Goal: Task Accomplishment & Management: Manage account settings

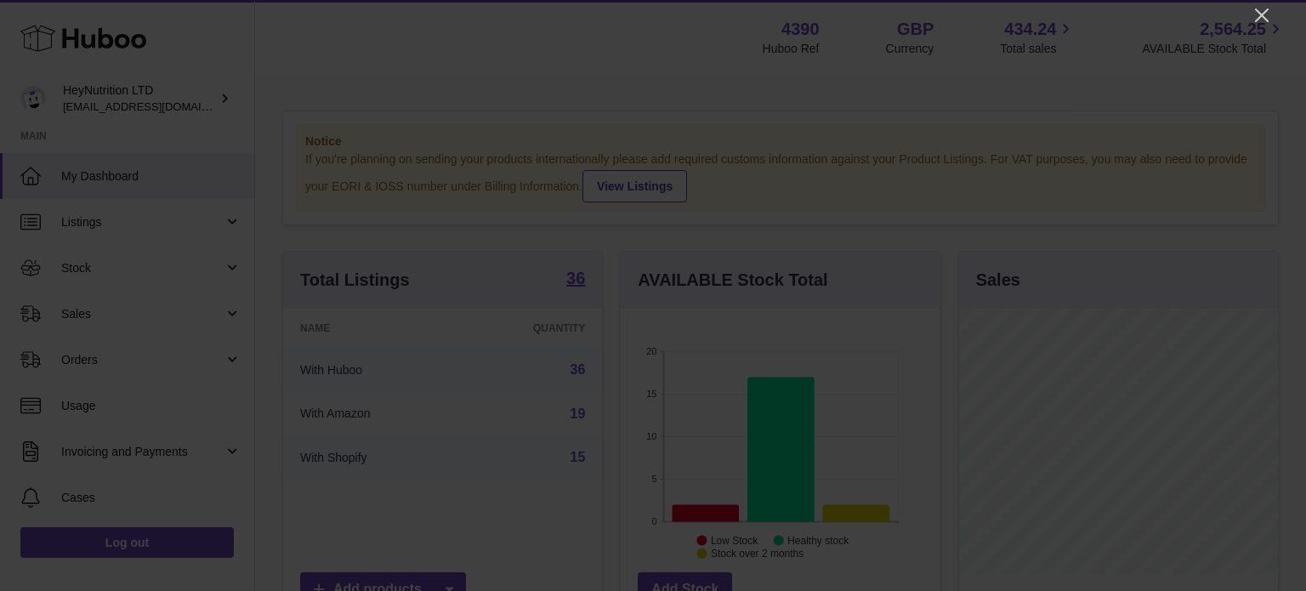
scroll to position [265, 319]
click at [1272, 14] on div at bounding box center [653, 295] width 1306 height 591
click at [1267, 16] on icon "Close" at bounding box center [1261, 15] width 20 height 20
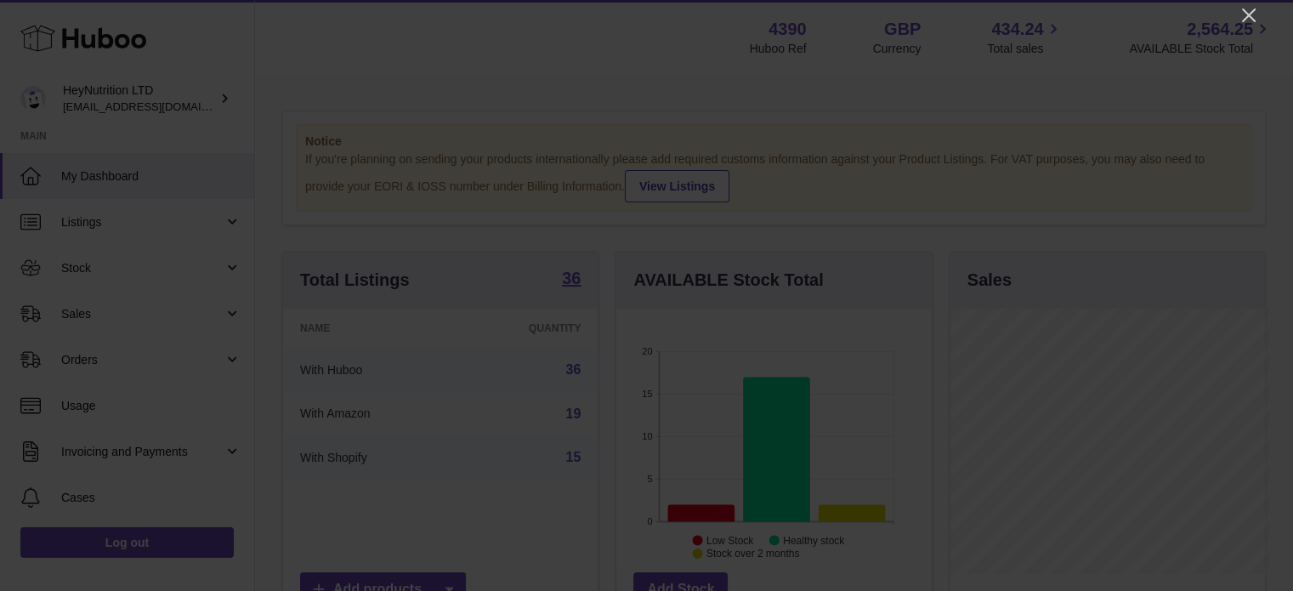
scroll to position [849776, 849726]
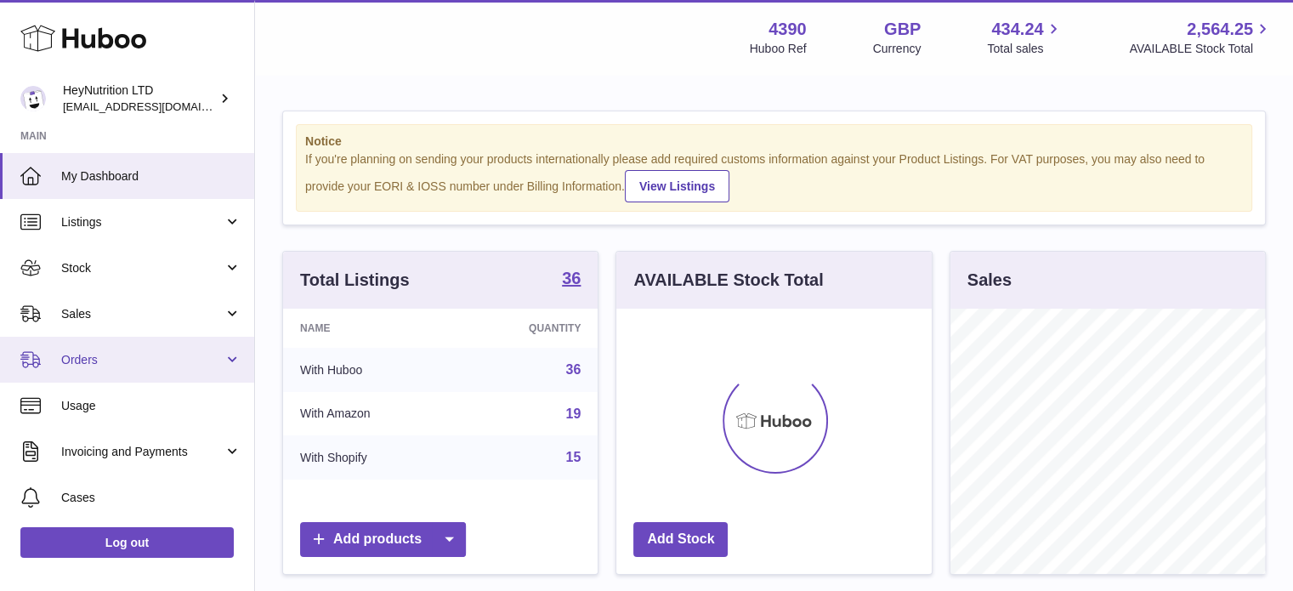
scroll to position [265, 315]
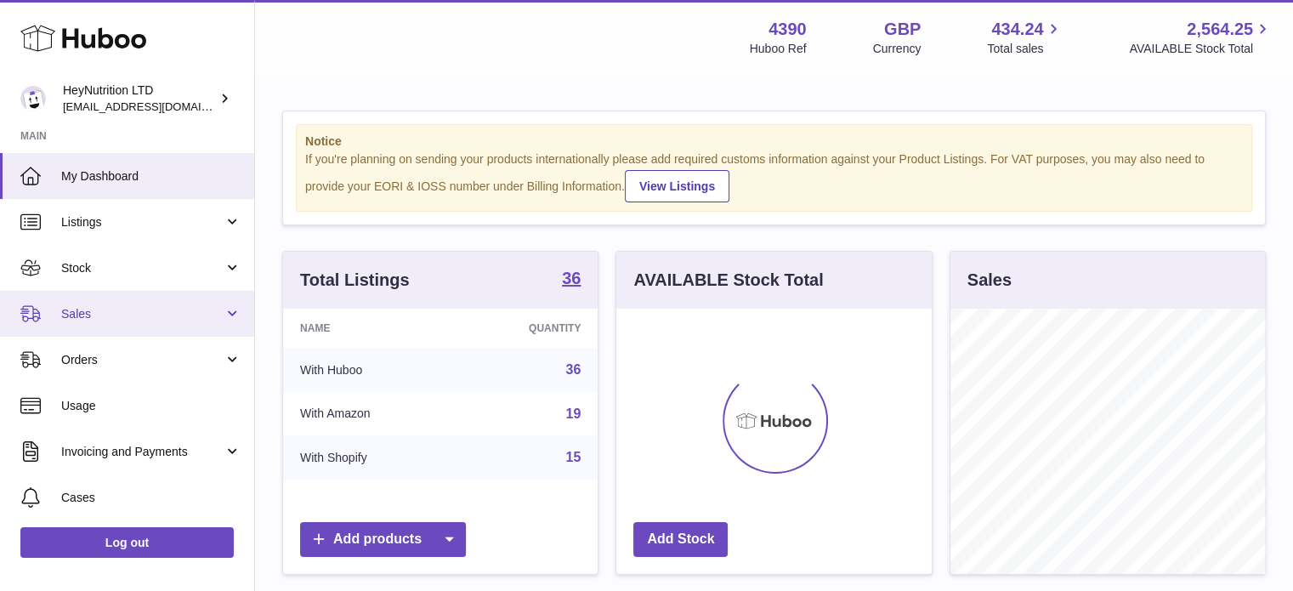
click at [160, 333] on link "Sales" at bounding box center [127, 314] width 254 height 46
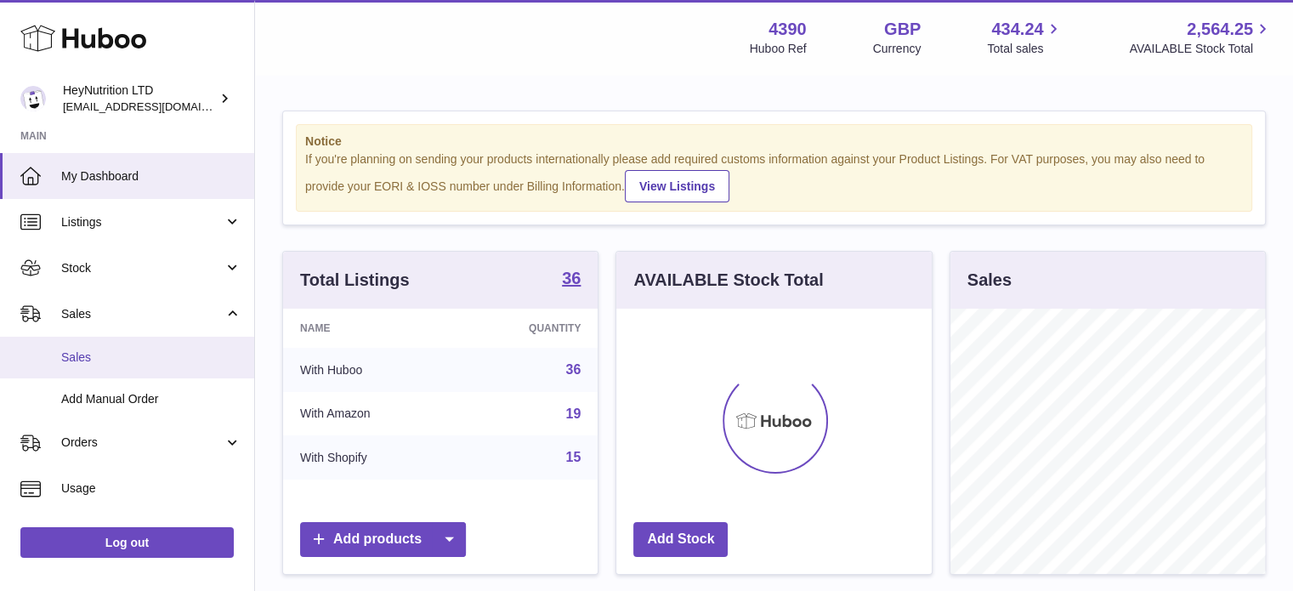
click at [153, 349] on span "Sales" at bounding box center [151, 357] width 180 height 16
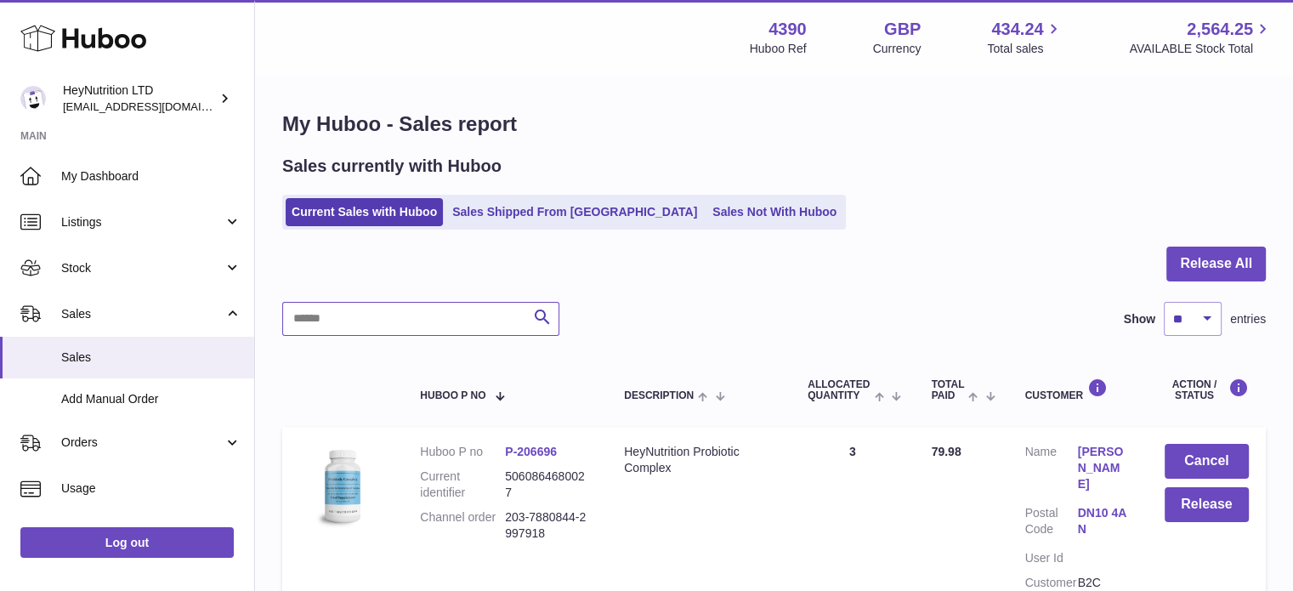
click at [456, 326] on input "text" at bounding box center [420, 319] width 277 height 34
paste input "**********"
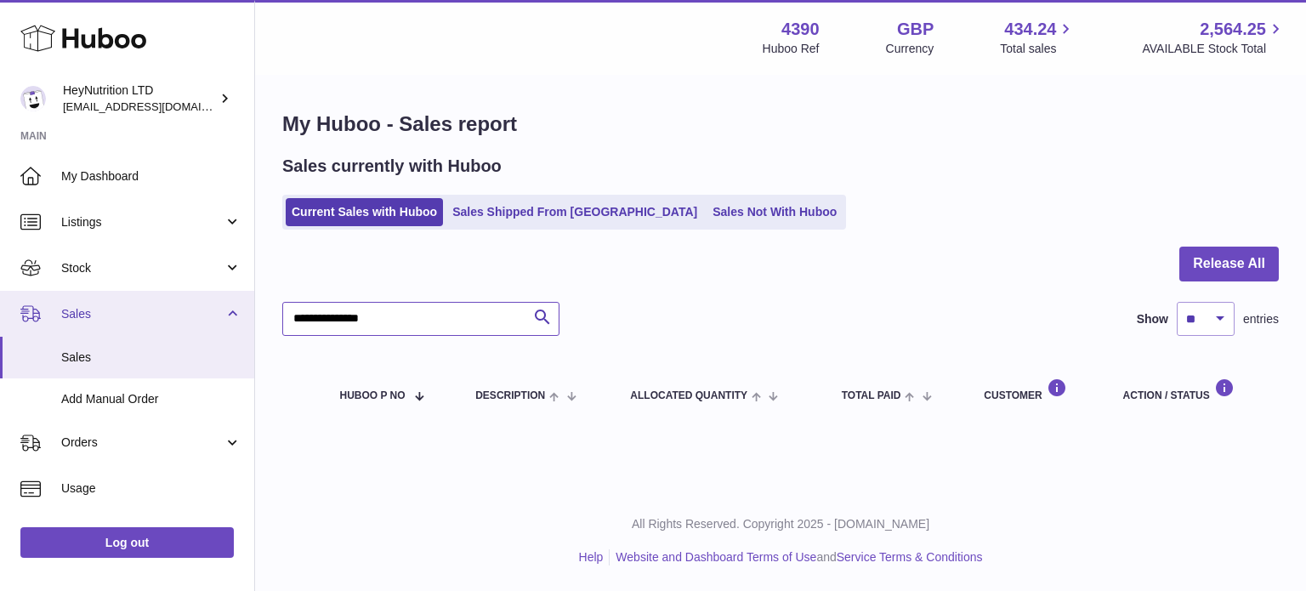
drag, startPoint x: 449, startPoint y: 311, endPoint x: 55, endPoint y: 316, distance: 393.6
click at [59, 315] on div "Huboo HeyNutrition LTD info@heynutrition.com Main My Dashboard Listings Not wit…" at bounding box center [653, 295] width 1306 height 591
paste input "text"
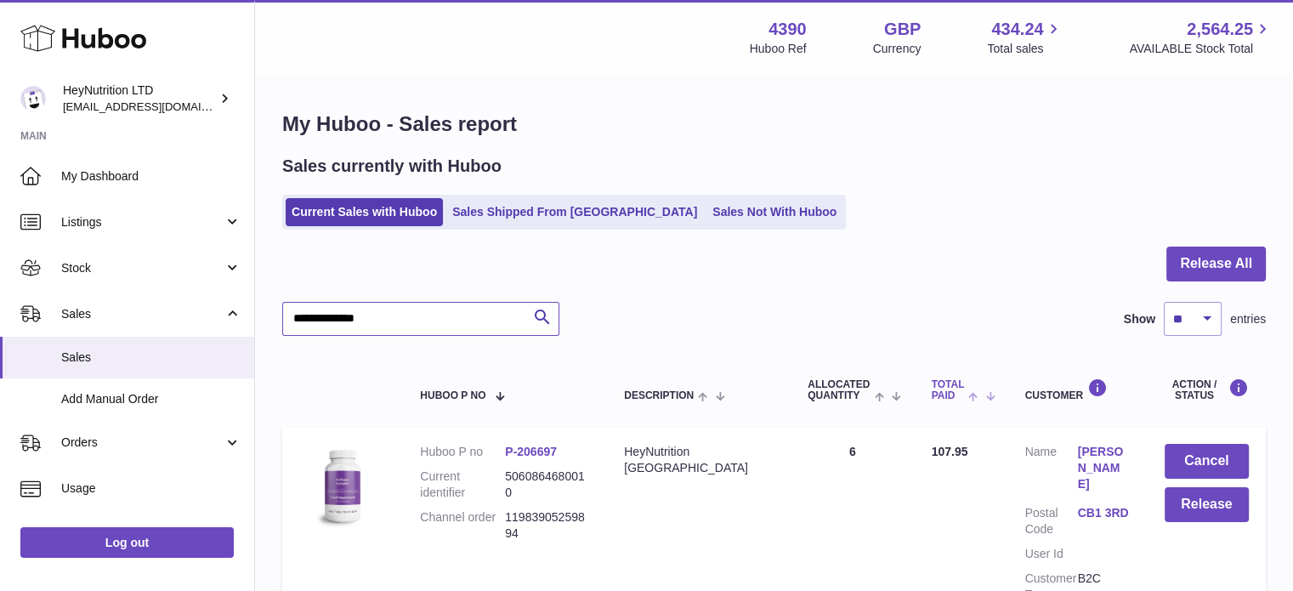
scroll to position [85, 0]
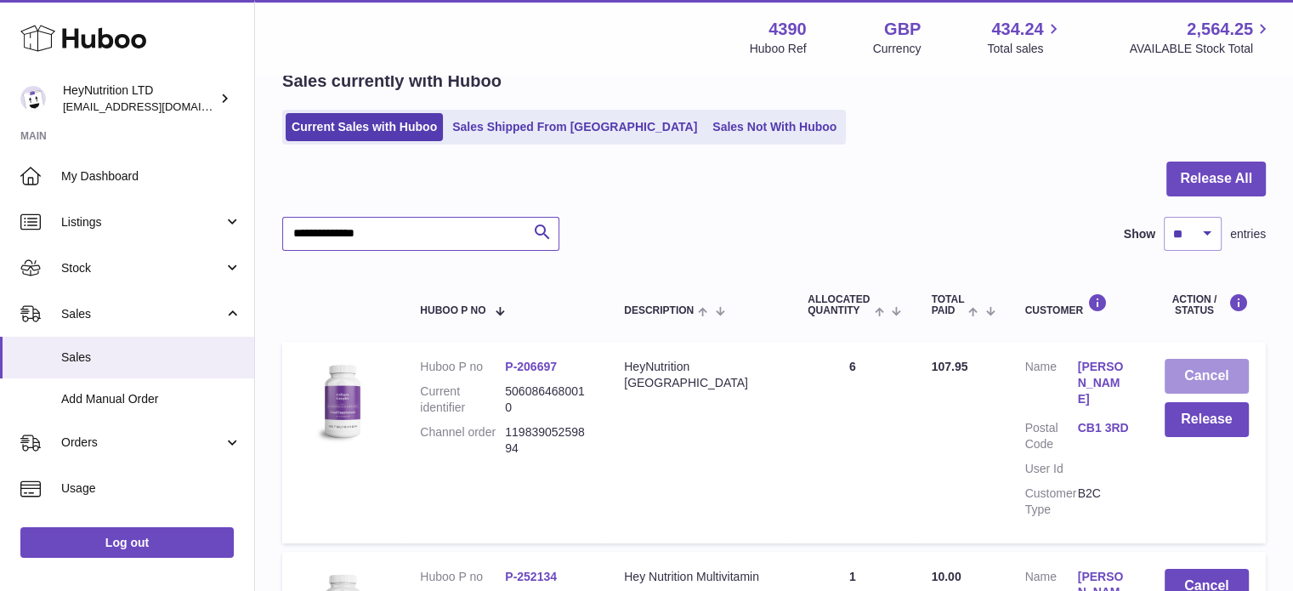
type input "**********"
click at [1227, 369] on button "Cancel" at bounding box center [1207, 376] width 84 height 35
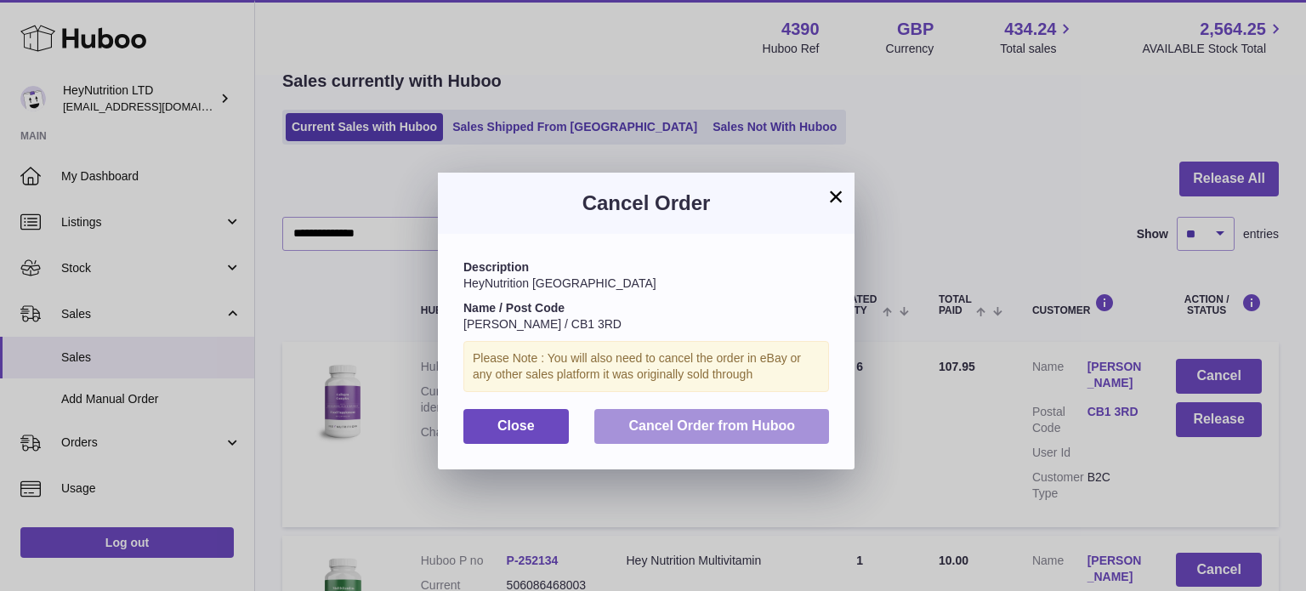
click at [772, 434] on button "Cancel Order from Huboo" at bounding box center [711, 426] width 235 height 35
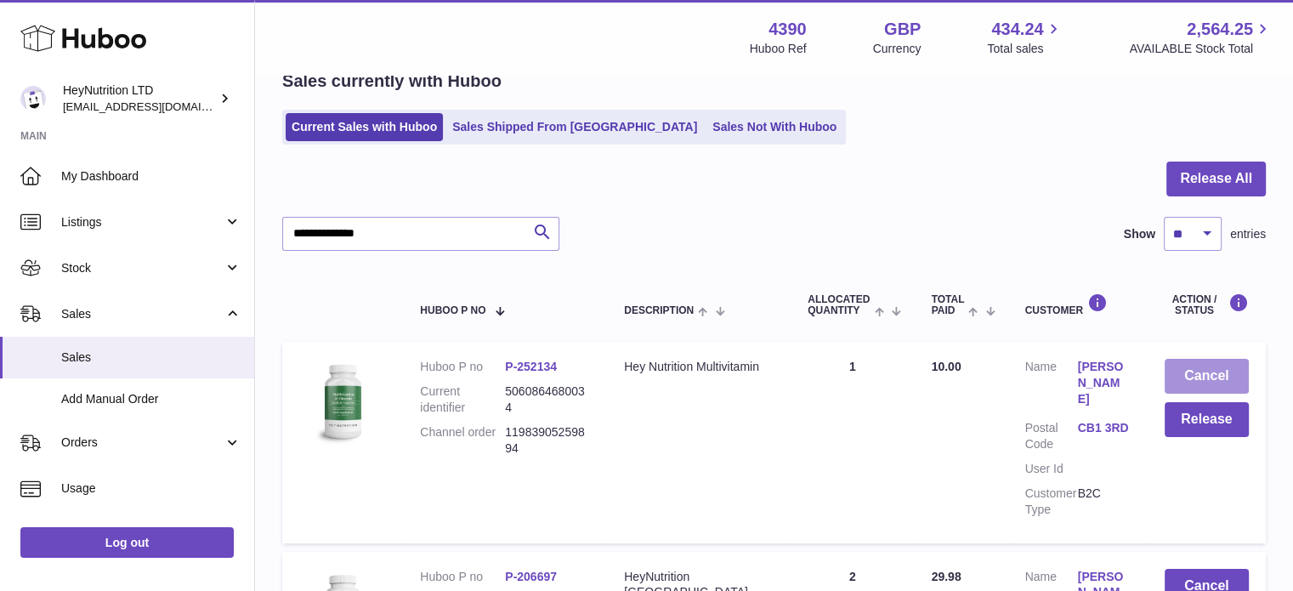
click at [1189, 374] on button "Cancel" at bounding box center [1207, 376] width 84 height 35
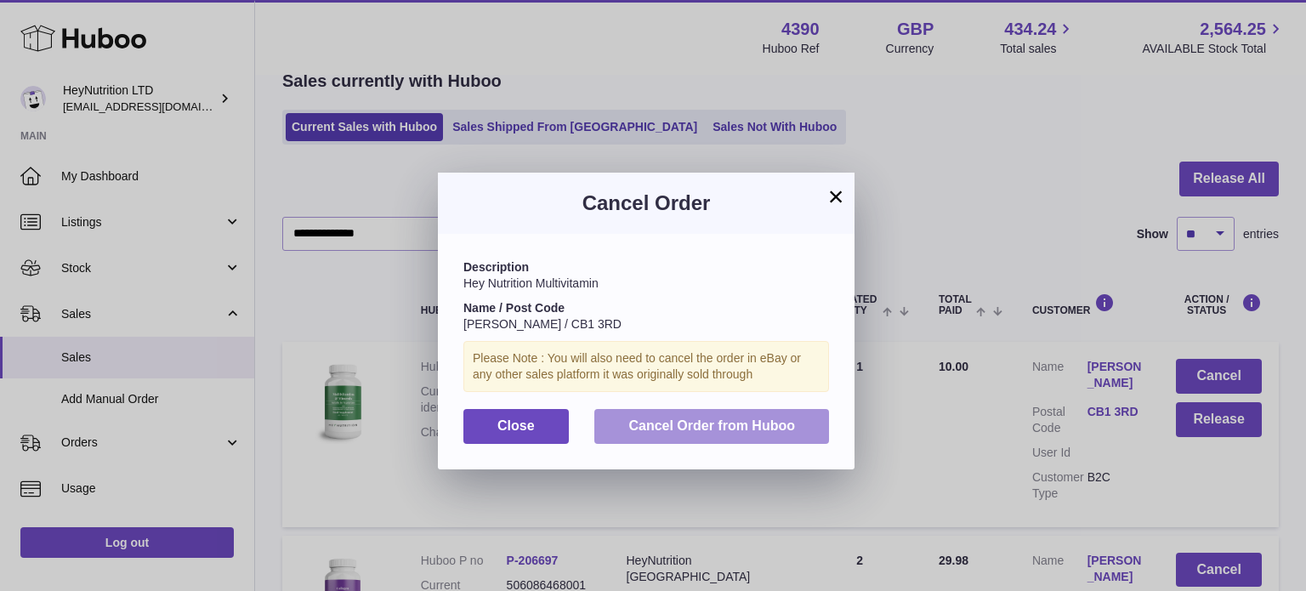
click at [799, 429] on button "Cancel Order from Huboo" at bounding box center [711, 426] width 235 height 35
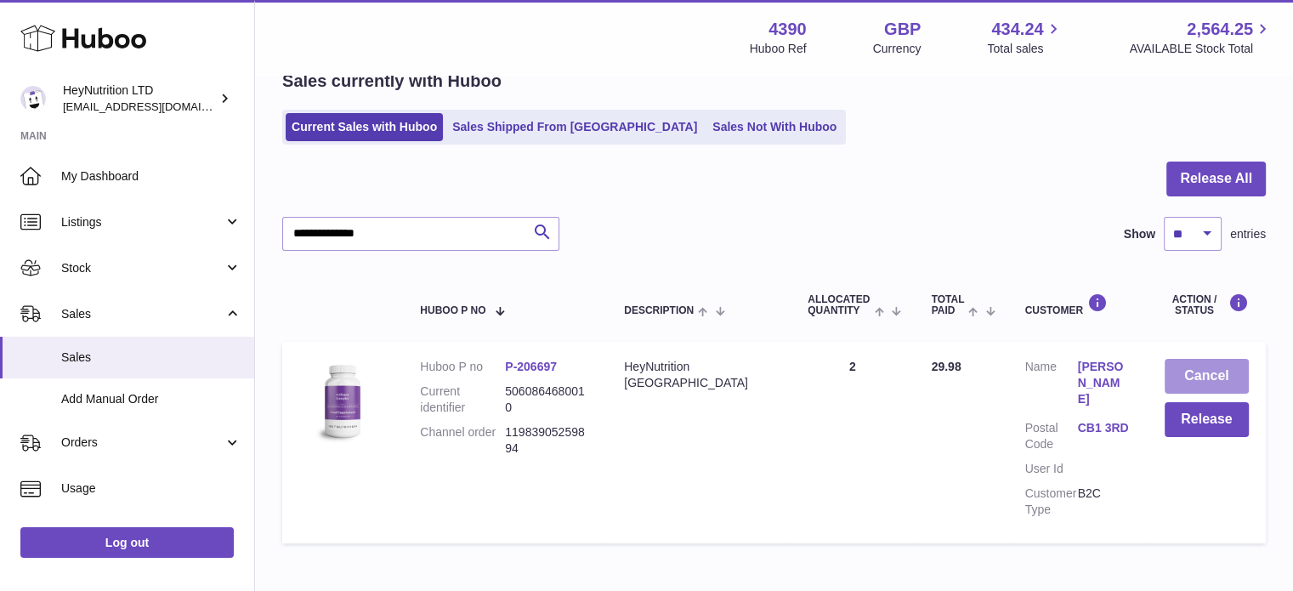
click at [1180, 371] on button "Cancel" at bounding box center [1207, 376] width 84 height 35
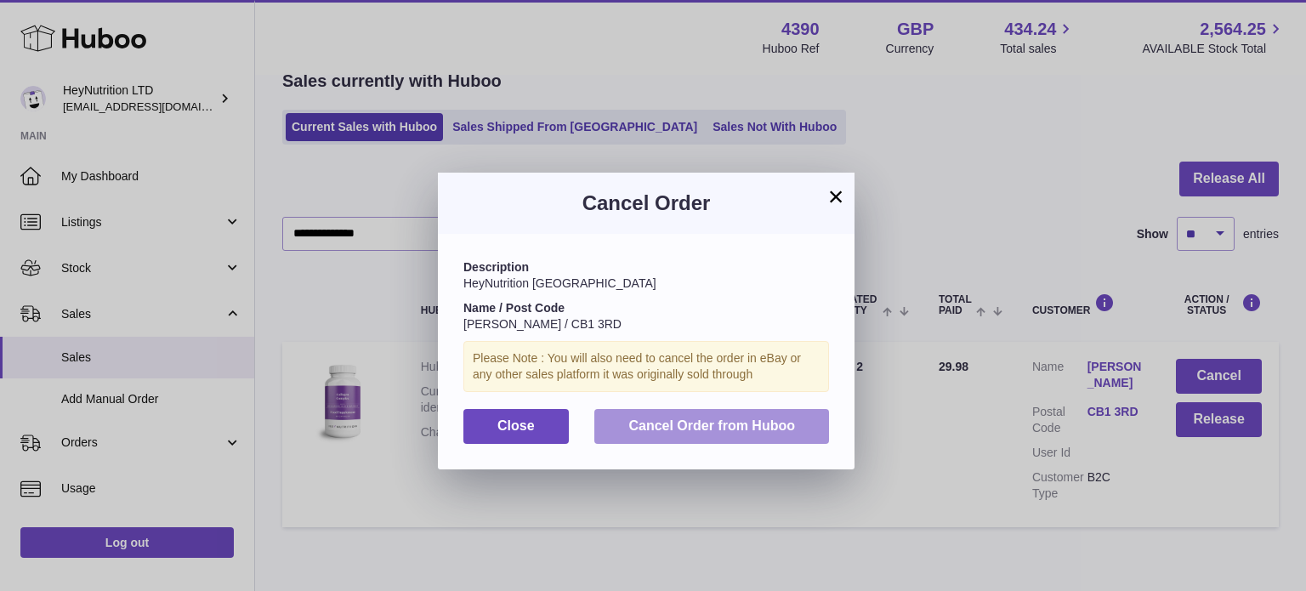
click at [796, 426] on button "Cancel Order from Huboo" at bounding box center [711, 426] width 235 height 35
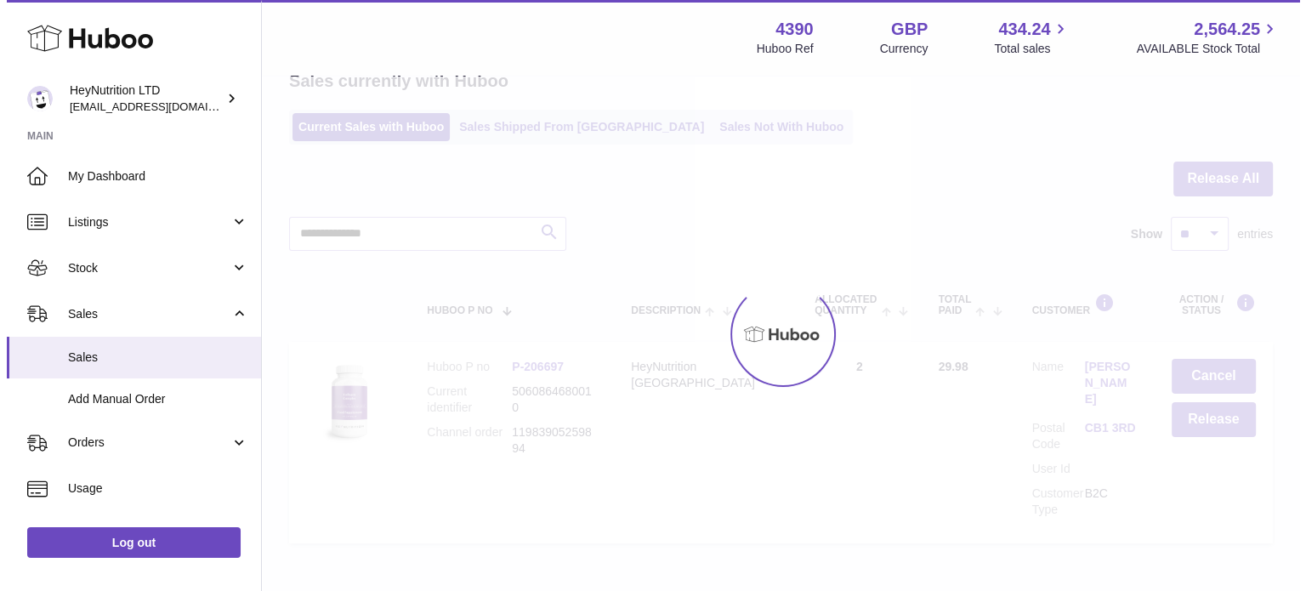
scroll to position [0, 0]
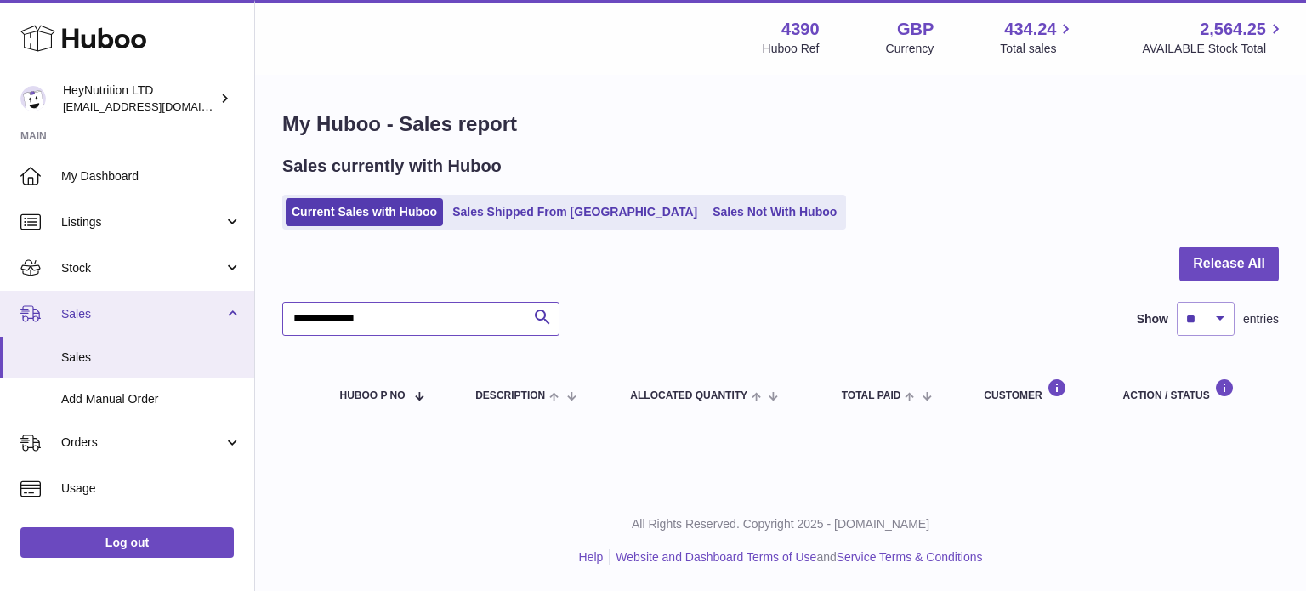
drag, startPoint x: 471, startPoint y: 315, endPoint x: 145, endPoint y: 331, distance: 326.0
click at [145, 331] on div "Huboo HeyNutrition LTD [EMAIL_ADDRESS][DOMAIN_NAME] Main My Dashboard Listings …" at bounding box center [653, 295] width 1306 height 591
paste input "text"
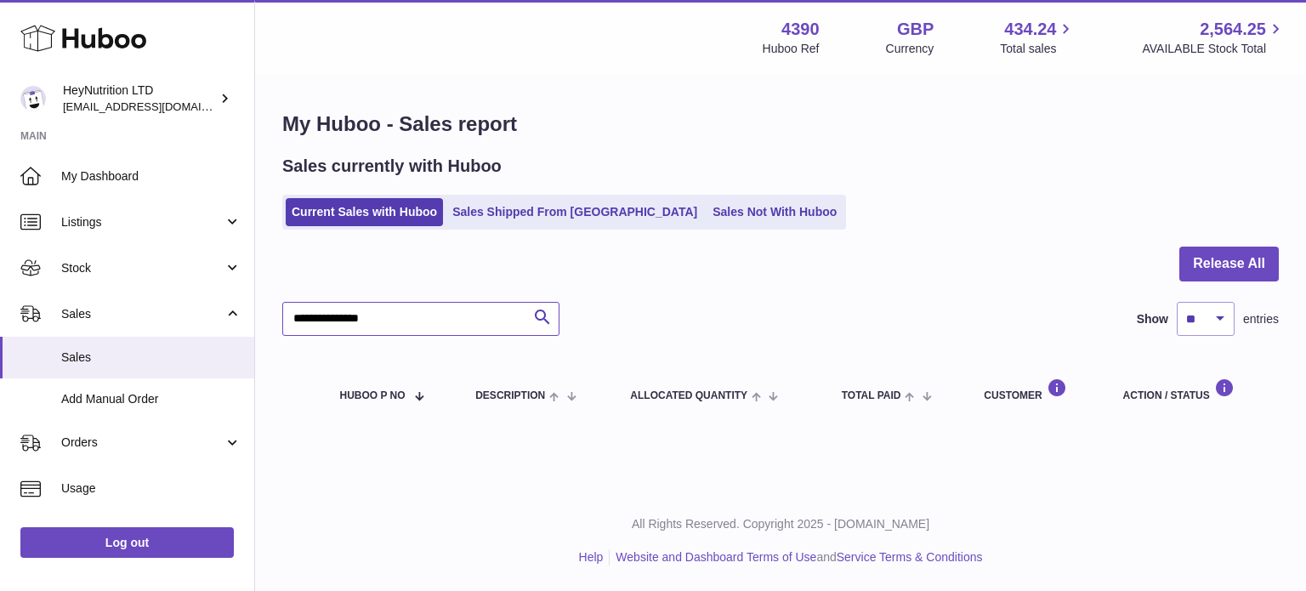
type input "**********"
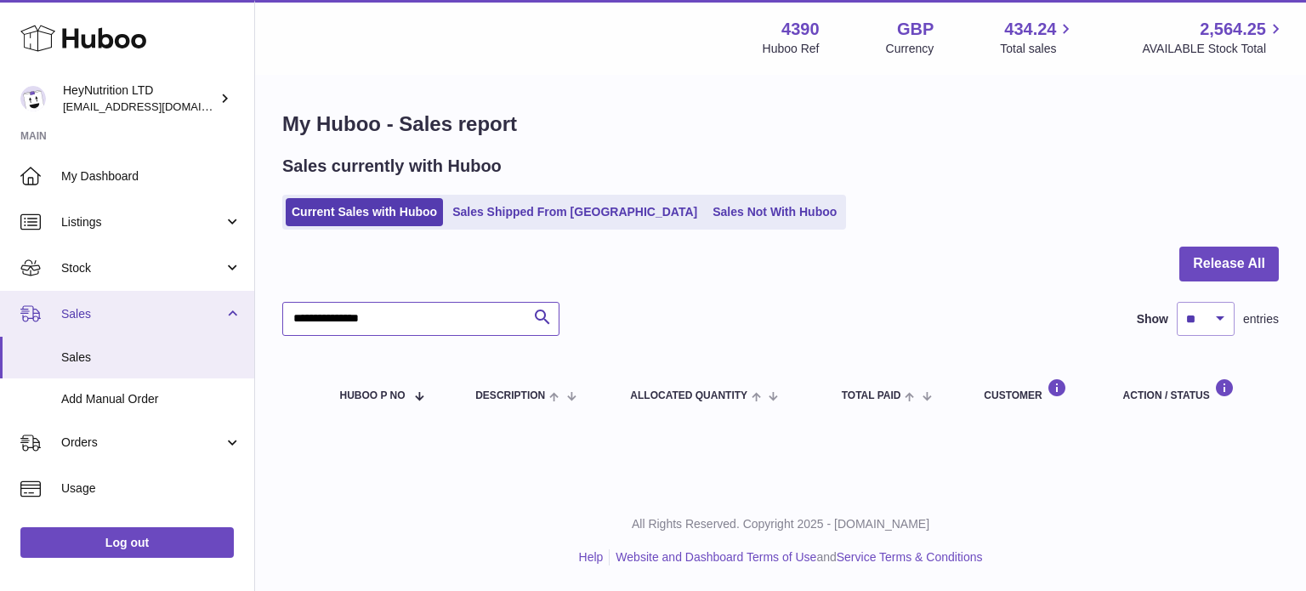
drag, startPoint x: 422, startPoint y: 326, endPoint x: 78, endPoint y: 312, distance: 343.7
click at [104, 330] on div "Huboo HeyNutrition LTD info@heynutrition.com Main My Dashboard Listings Not wit…" at bounding box center [653, 295] width 1306 height 591
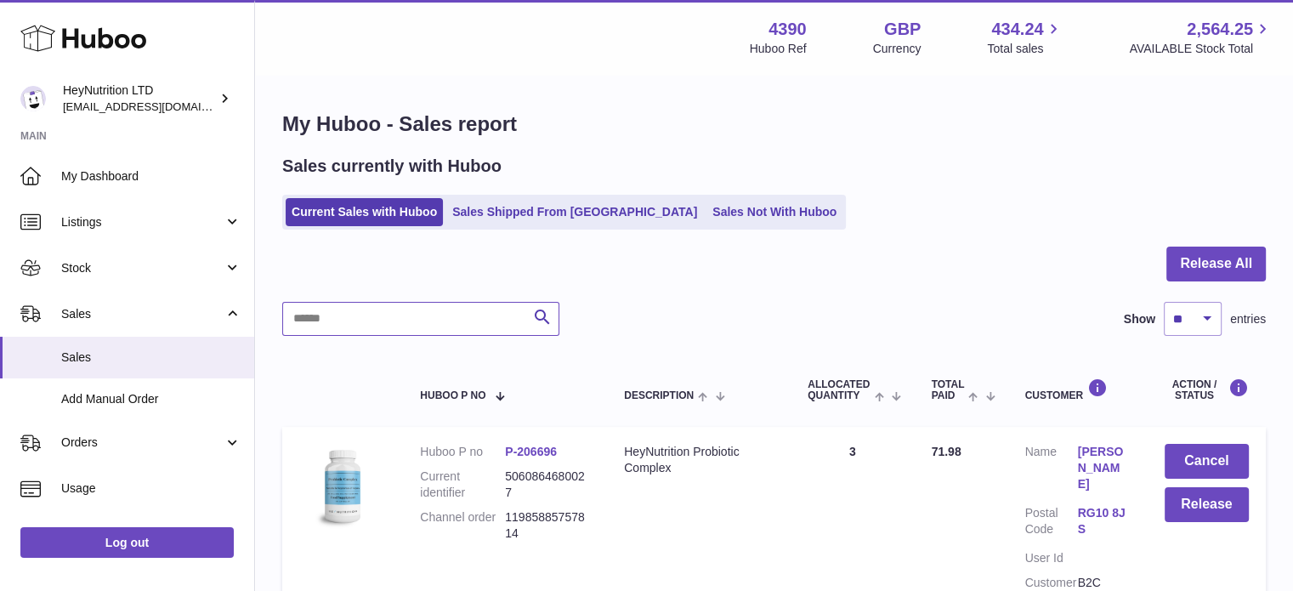
click at [426, 308] on input "text" at bounding box center [420, 319] width 277 height 34
paste input "**********"
type input "**********"
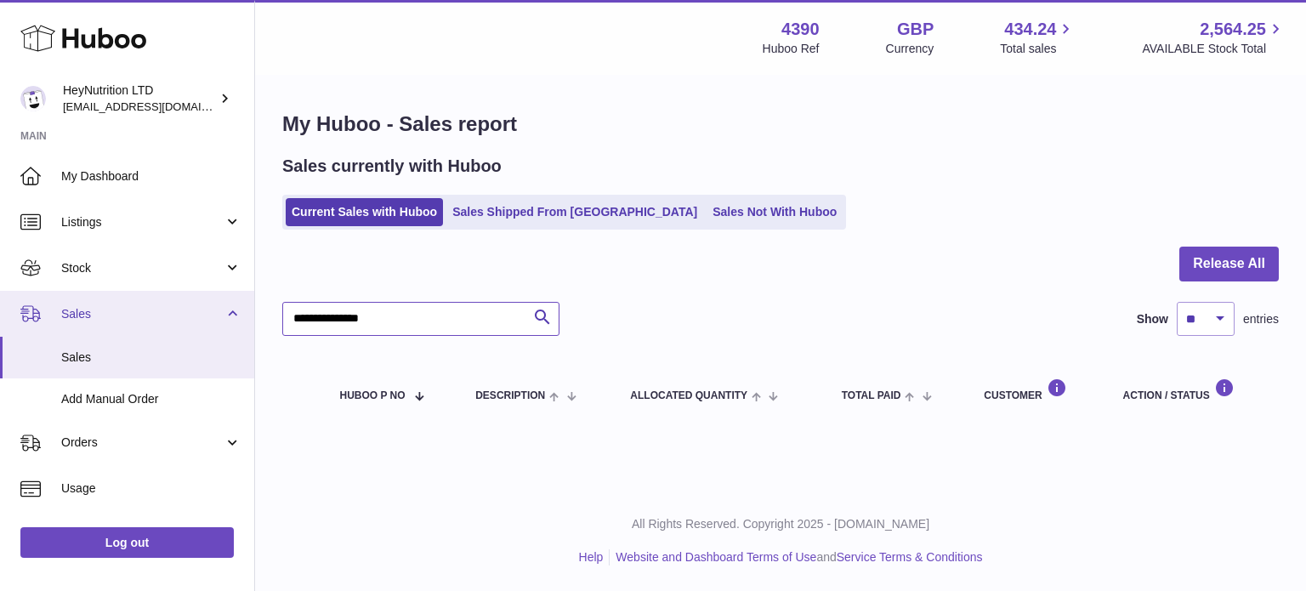
drag, startPoint x: 470, startPoint y: 324, endPoint x: 133, endPoint y: 318, distance: 337.5
click at [153, 318] on div "Huboo HeyNutrition LTD info@heynutrition.com Main My Dashboard Listings Not wit…" at bounding box center [653, 295] width 1306 height 591
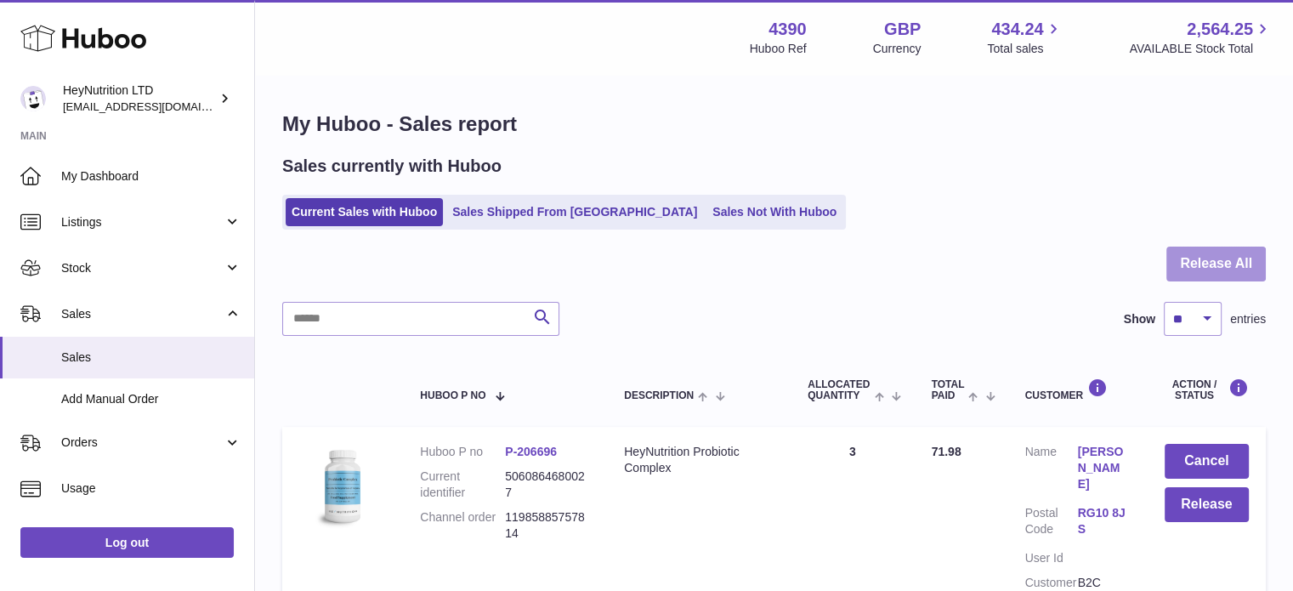
click at [1190, 256] on button "Release All" at bounding box center [1215, 264] width 99 height 35
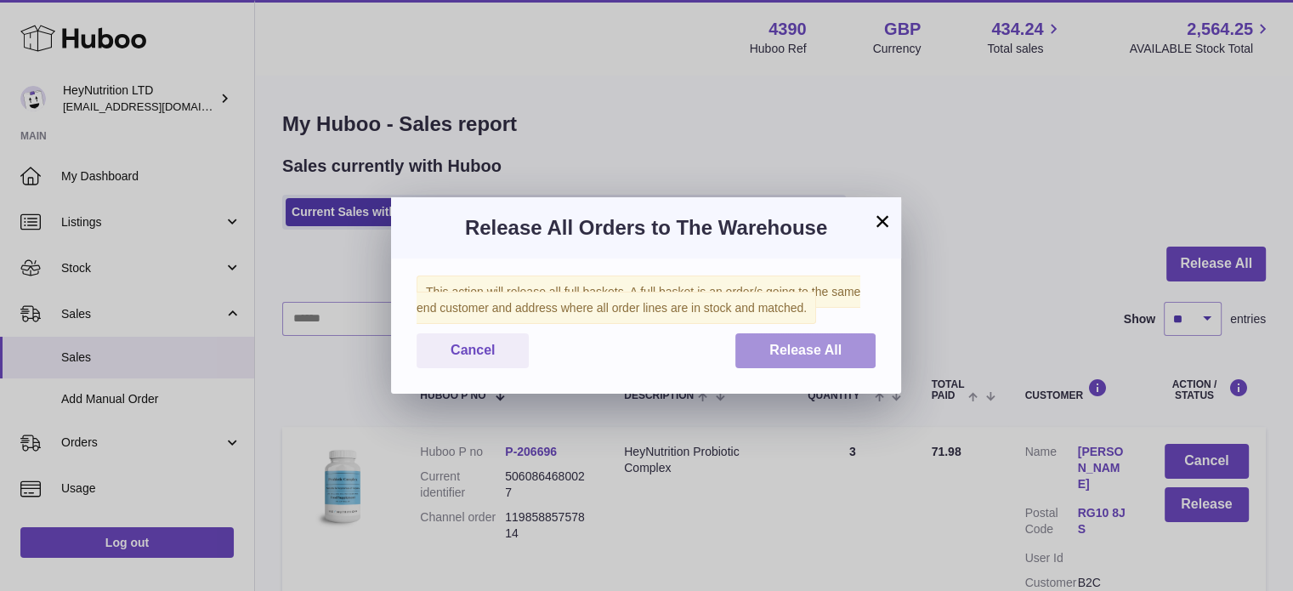
click at [783, 361] on button "Release All" at bounding box center [805, 350] width 140 height 35
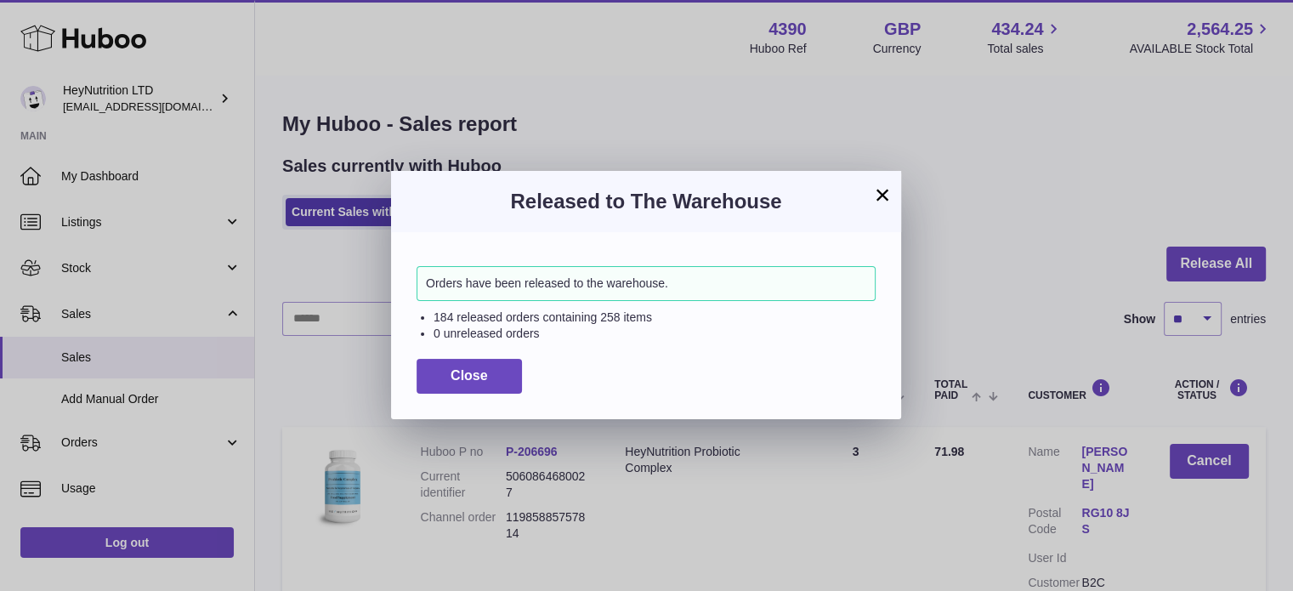
click at [524, 371] on div "Close" at bounding box center [646, 376] width 459 height 35
click at [497, 362] on button "Close" at bounding box center [469, 376] width 105 height 35
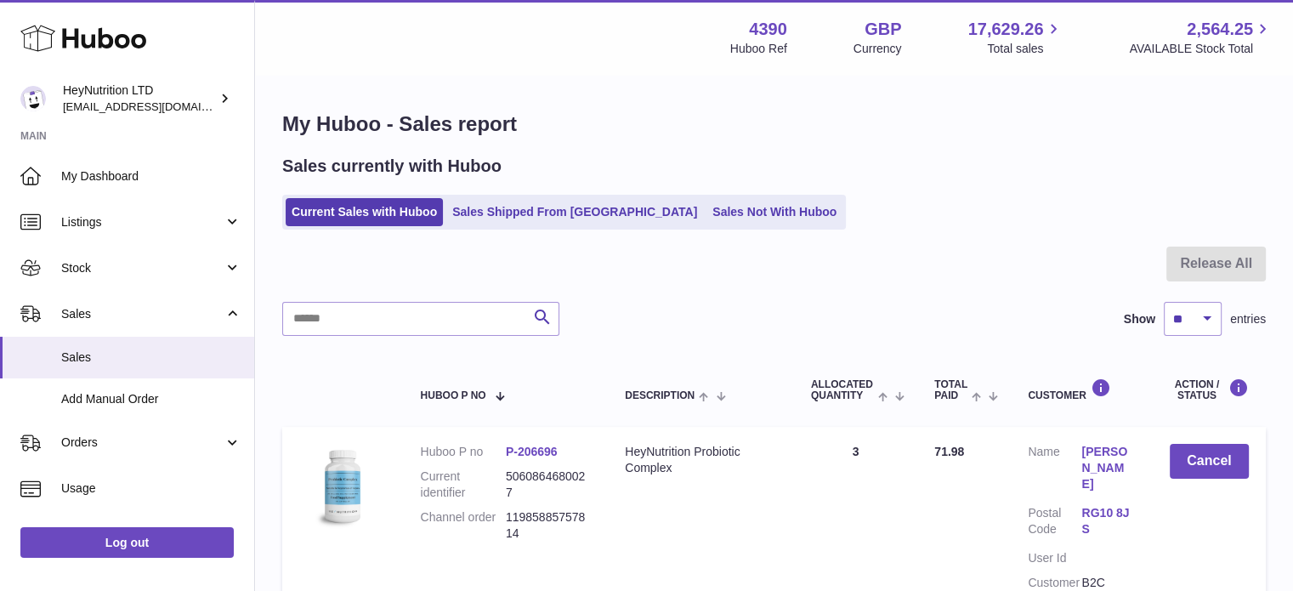
click at [673, 551] on td "Description HeyNutrition Probiotic Complex" at bounding box center [701, 529] width 186 height 205
